Goal: Task Accomplishment & Management: Manage account settings

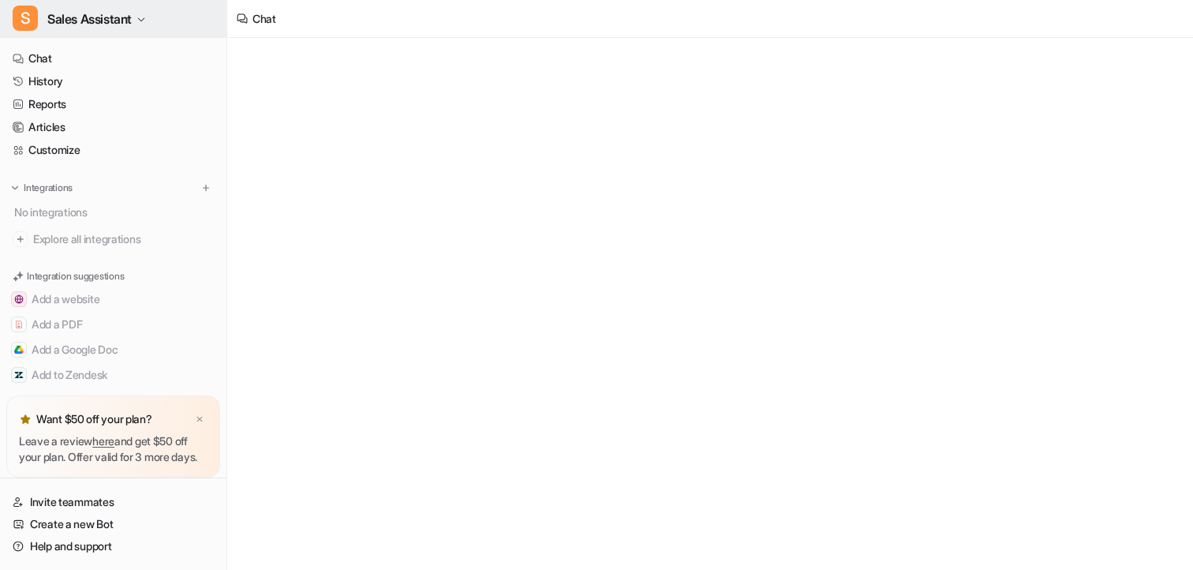
click at [69, 22] on span "Sales Assistant" at bounding box center [89, 19] width 84 height 22
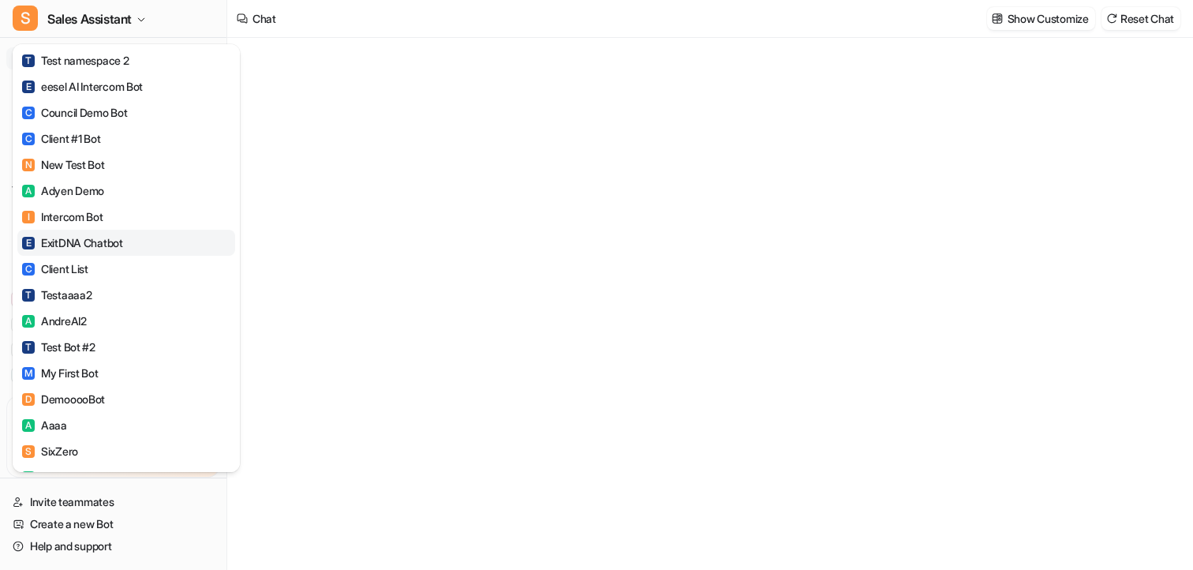
type textarea "**********"
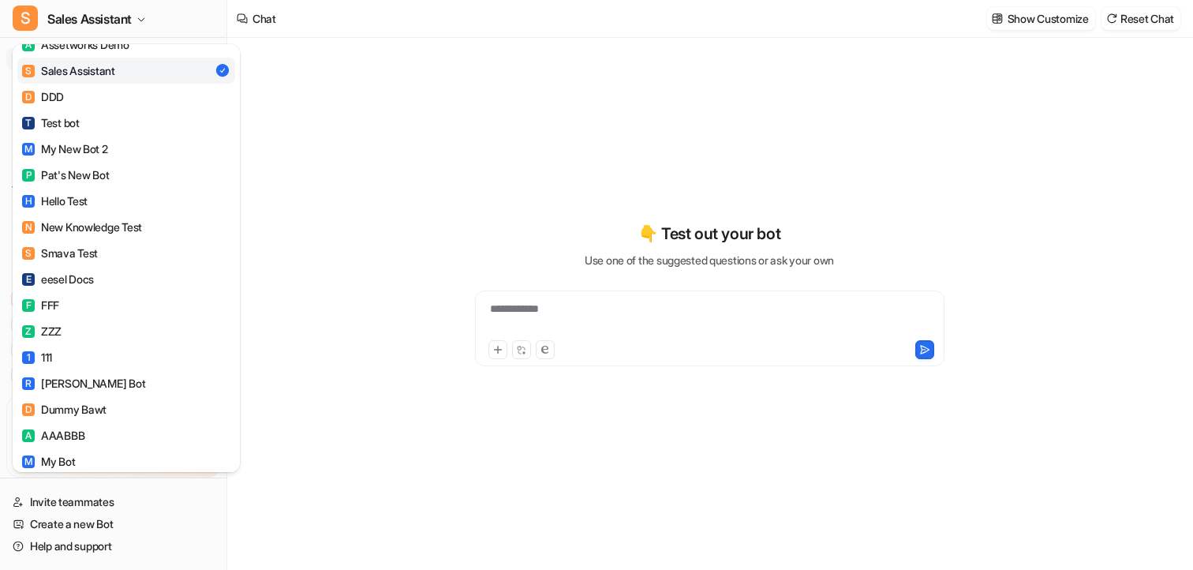
scroll to position [2848, 0]
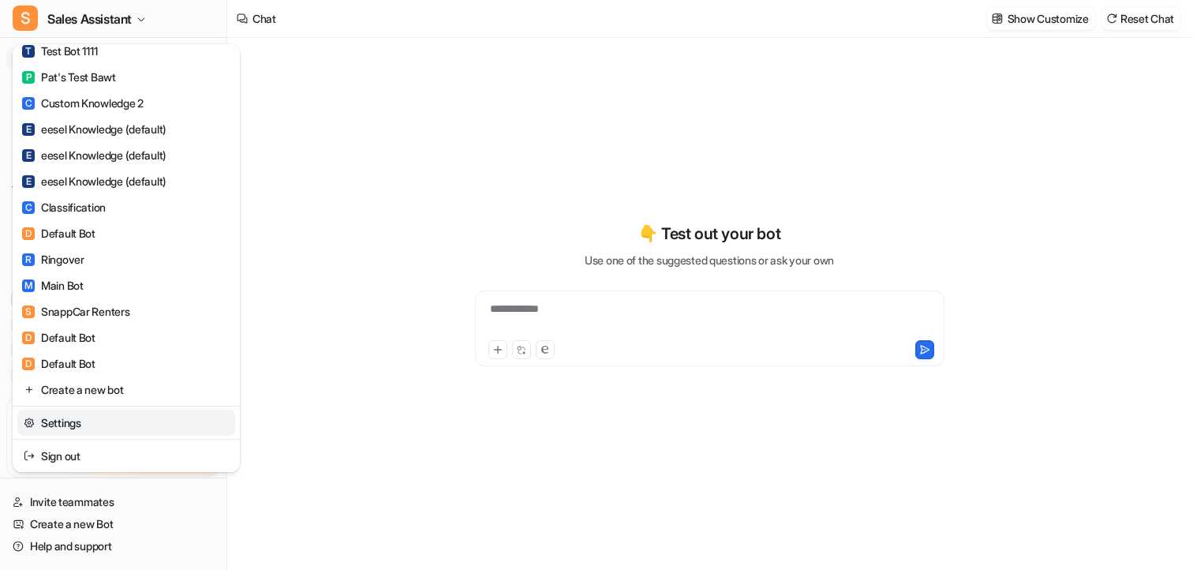
click at [80, 417] on link "Settings" at bounding box center [126, 423] width 218 height 26
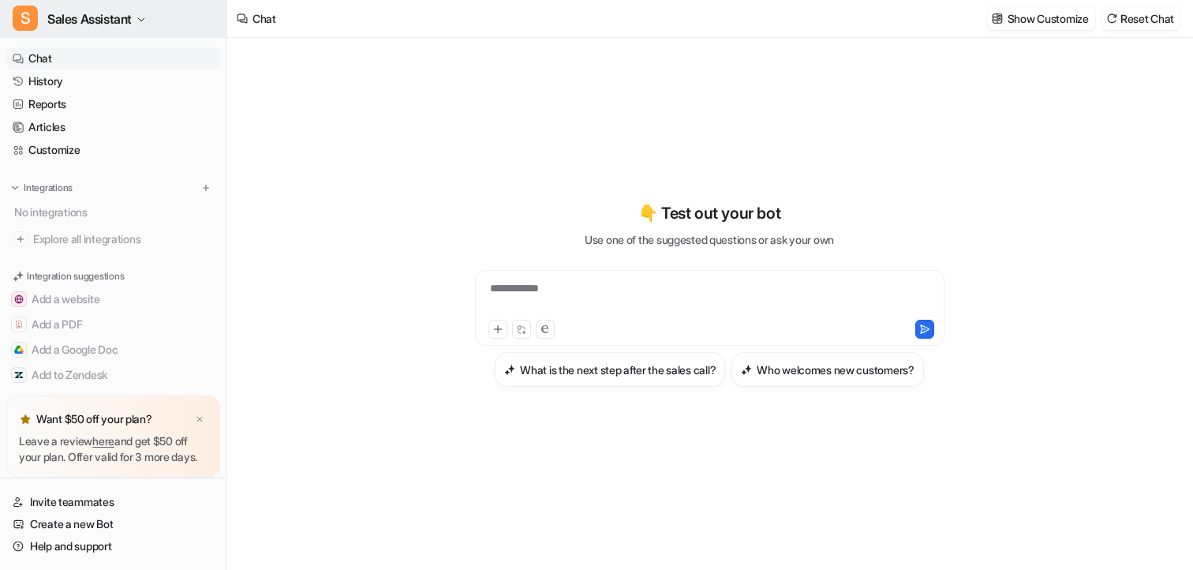
click at [123, 19] on span "Sales Assistant" at bounding box center [89, 19] width 84 height 22
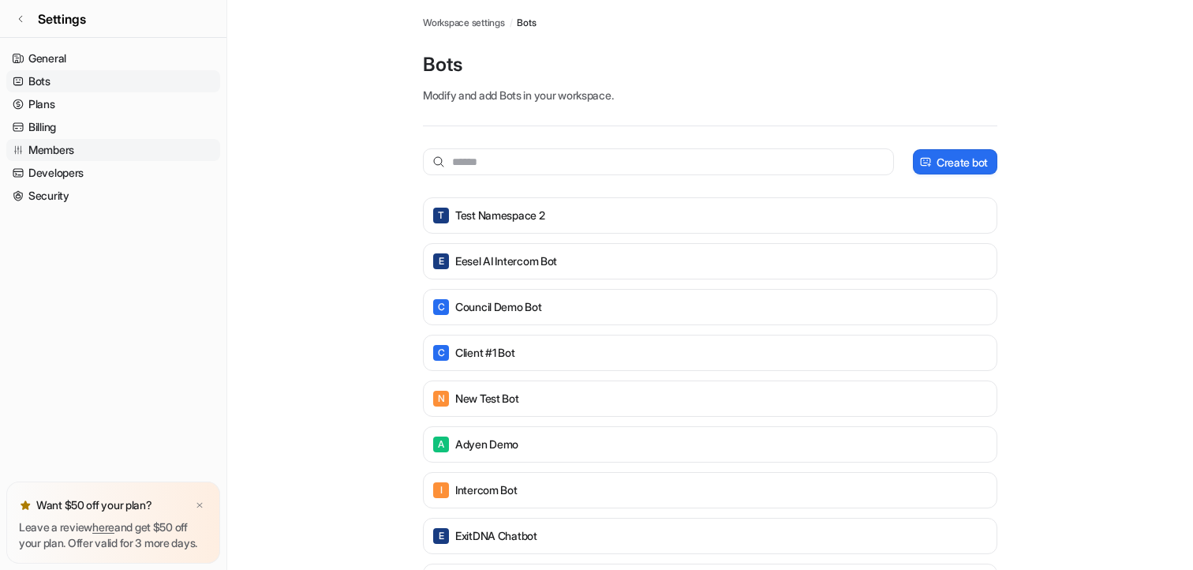
click at [81, 154] on link "Members" at bounding box center [113, 150] width 214 height 22
